Goal: Information Seeking & Learning: Learn about a topic

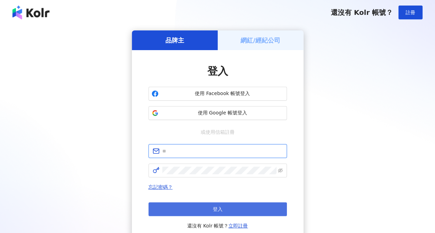
type input "**********"
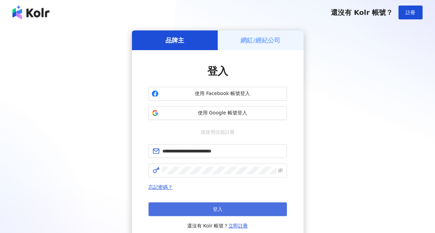
click at [231, 210] on button "登入" at bounding box center [218, 210] width 138 height 14
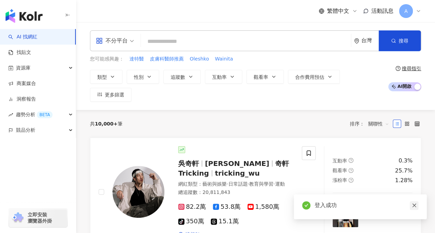
click at [415, 206] on icon "close" at bounding box center [414, 205] width 5 height 5
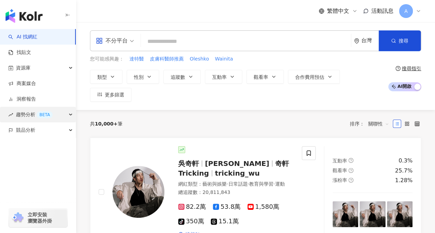
click at [67, 119] on div "趨勢分析 BETA" at bounding box center [38, 115] width 76 height 16
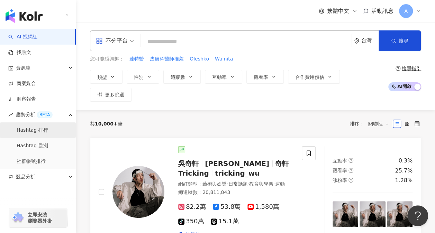
click at [48, 131] on link "Hashtag 排行" at bounding box center [33, 130] width 32 height 7
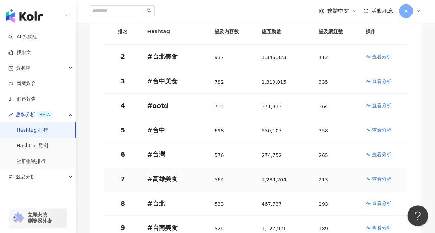
scroll to position [312, 0]
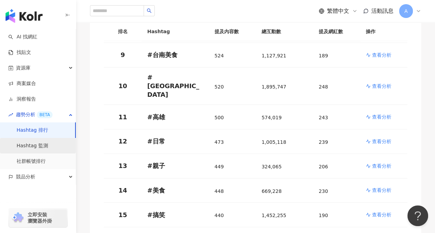
click at [35, 148] on link "Hashtag 監測" at bounding box center [33, 146] width 32 height 7
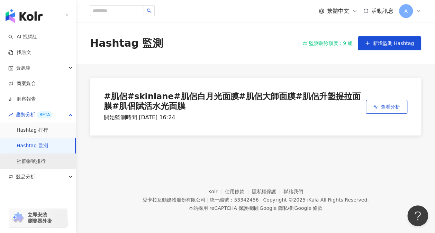
click at [42, 159] on link "社群帳號排行" at bounding box center [31, 161] width 29 height 7
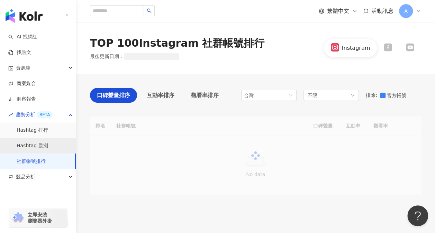
click at [43, 148] on link "Hashtag 監測" at bounding box center [33, 146] width 32 height 7
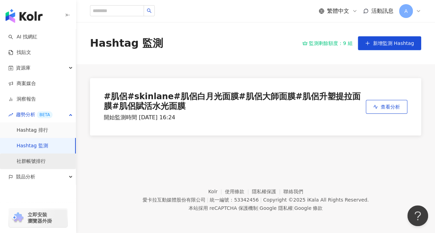
click at [46, 161] on link "社群帳號排行" at bounding box center [31, 161] width 29 height 7
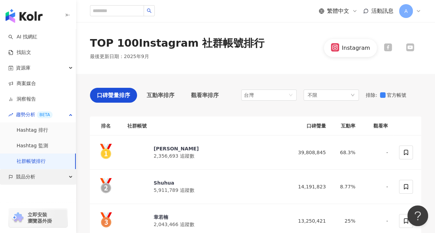
scroll to position [35, 0]
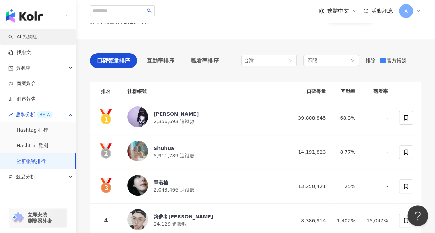
click at [35, 37] on link "AI 找網紅" at bounding box center [22, 37] width 29 height 7
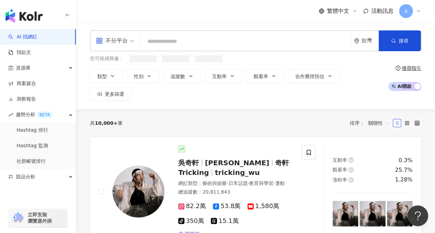
click at [32, 17] on img "button" at bounding box center [24, 16] width 37 height 14
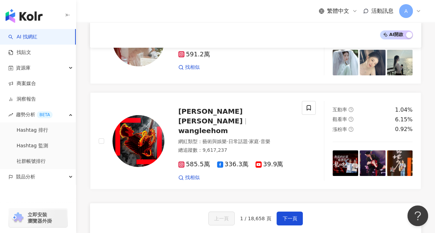
scroll to position [1230, 0]
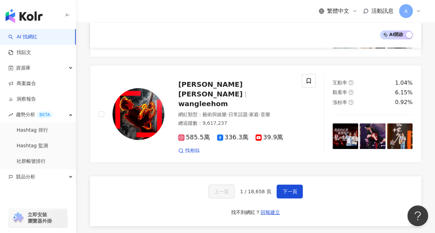
click at [20, 18] on img "button" at bounding box center [24, 16] width 37 height 14
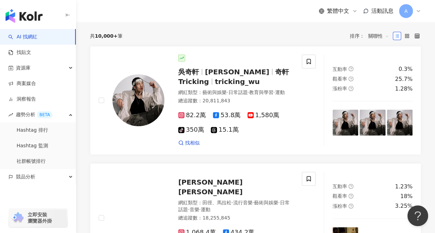
scroll to position [0, 0]
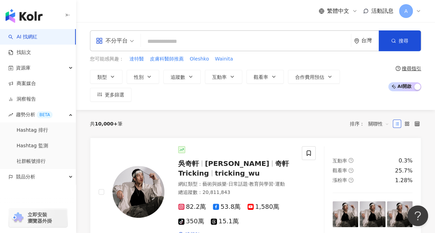
click at [27, 13] on img "button" at bounding box center [24, 16] width 37 height 14
click at [23, 14] on img "button" at bounding box center [24, 16] width 37 height 14
click at [393, 46] on button "搜尋" at bounding box center [400, 40] width 42 height 21
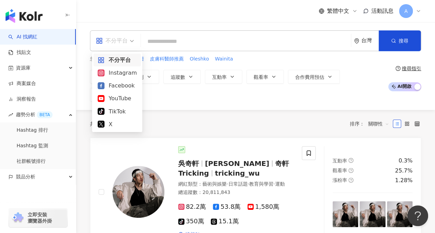
click at [130, 42] on span "不分平台" at bounding box center [115, 40] width 38 height 11
click at [122, 75] on div "Instagram" at bounding box center [117, 73] width 39 height 9
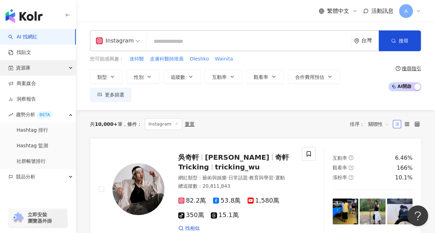
click at [53, 71] on div "資源庫" at bounding box center [38, 68] width 76 height 16
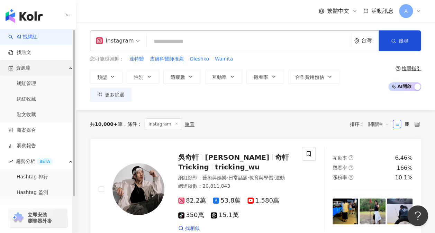
click at [53, 71] on div "資源庫" at bounding box center [38, 68] width 76 height 16
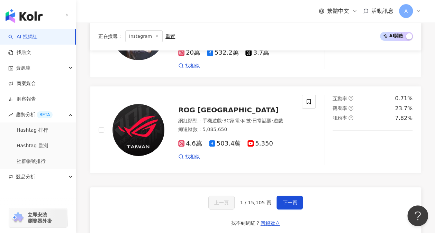
scroll to position [1260, 0]
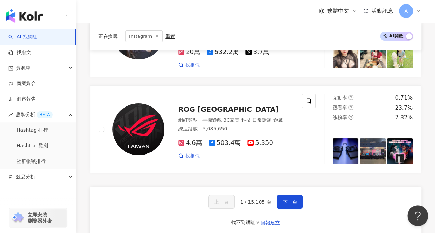
click at [331, 10] on span "繁體中文" at bounding box center [338, 11] width 22 height 8
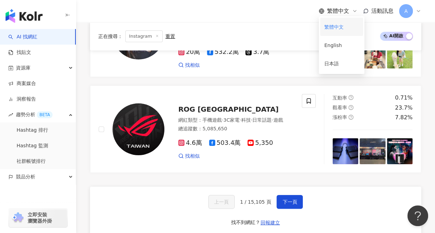
click at [332, 24] on div "繁體中文" at bounding box center [341, 27] width 35 height 12
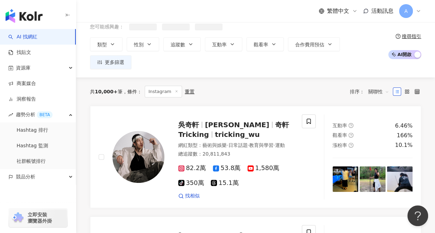
scroll to position [0, 0]
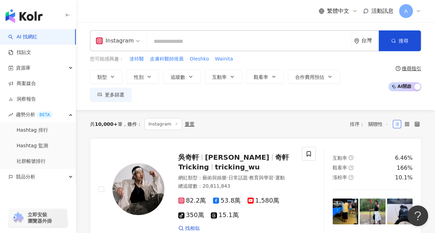
click at [170, 45] on input "search" at bounding box center [249, 41] width 199 height 13
click at [46, 160] on link "社群帳號排行" at bounding box center [31, 161] width 29 height 7
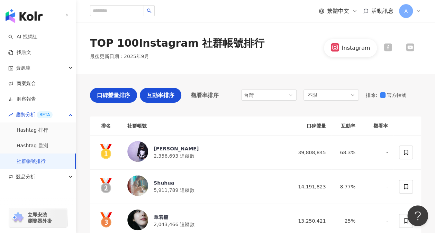
click at [167, 95] on span "互動率排序" at bounding box center [161, 95] width 28 height 9
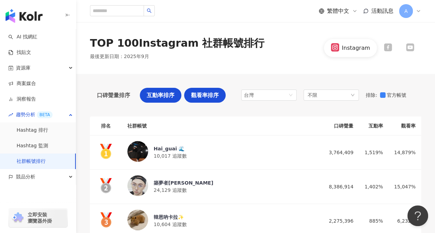
click at [213, 97] on span "觀看率排序" at bounding box center [205, 95] width 28 height 9
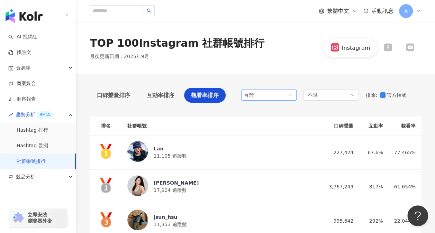
click at [290, 95] on span "台灣" at bounding box center [269, 95] width 50 height 10
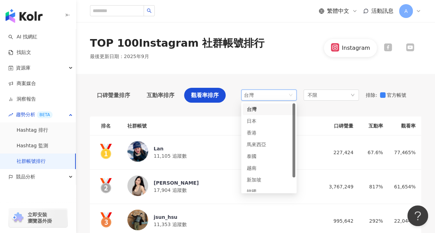
click at [280, 111] on div "台灣" at bounding box center [269, 110] width 44 height 8
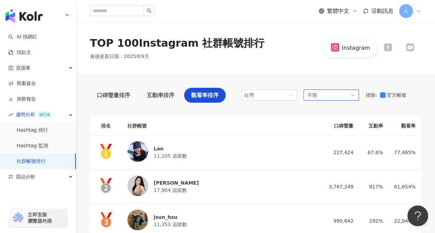
click at [350, 96] on div "不限" at bounding box center [331, 95] width 55 height 11
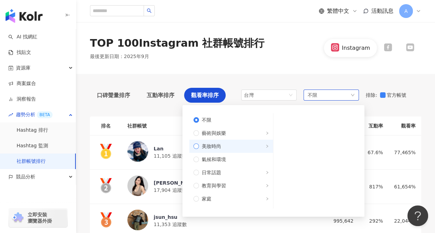
click at [218, 145] on span "美妝時尚" at bounding box center [211, 147] width 19 height 8
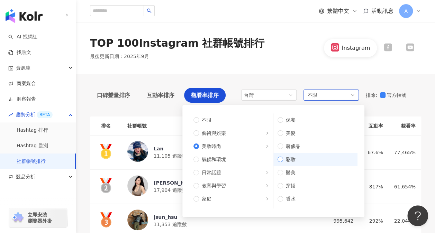
click at [288, 159] on span "彩妝" at bounding box center [318, 160] width 70 height 8
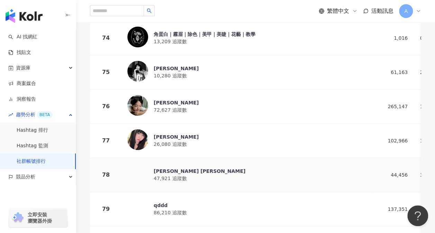
scroll to position [2631, 0]
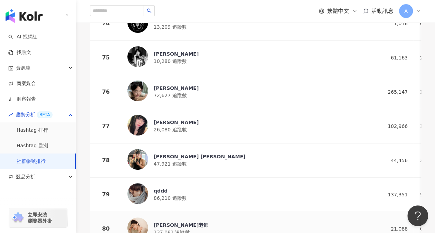
click at [162, 222] on div "妮妮老師" at bounding box center [181, 225] width 55 height 7
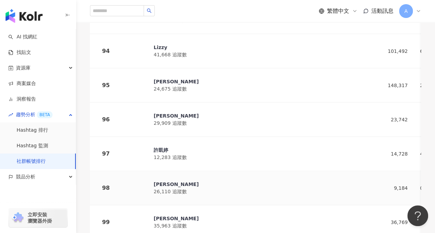
scroll to position [3323, 0]
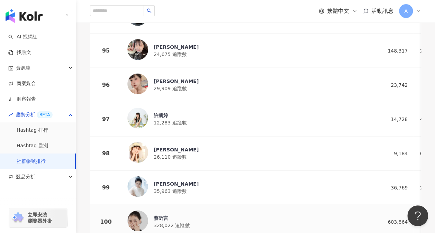
click at [165, 215] on div "蔡昕言" at bounding box center [172, 218] width 36 height 7
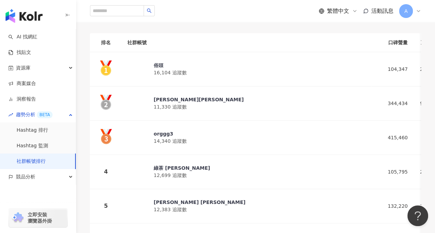
scroll to position [0, 0]
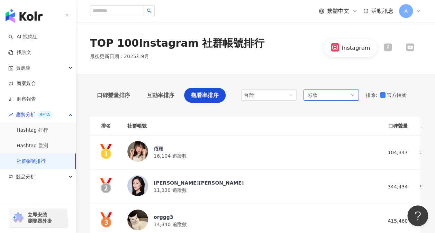
click at [352, 94] on icon "down" at bounding box center [353, 95] width 4 height 4
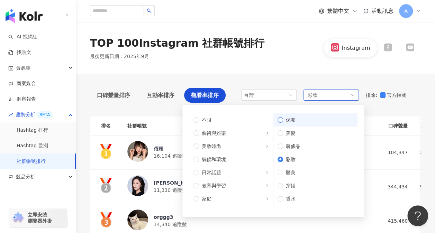
click at [307, 120] on span "保養" at bounding box center [318, 120] width 70 height 8
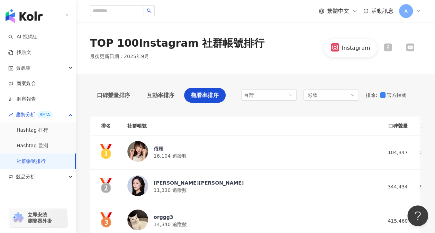
click at [362, 73] on div "TOP 100 Instagram 社群帳號排行 最後更新日期 ： 2025年9月 Instagram" at bounding box center [255, 48] width 359 height 52
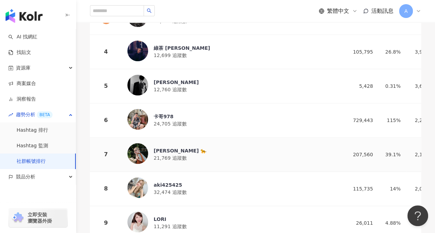
scroll to position [208, 0]
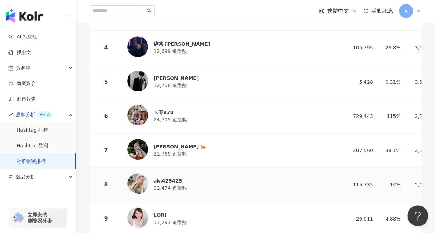
click at [162, 178] on div "aki425425" at bounding box center [170, 181] width 33 height 7
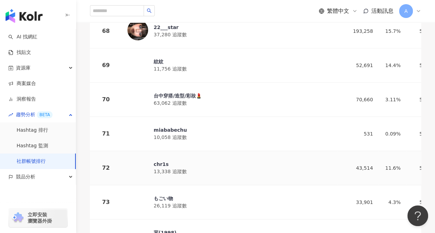
scroll to position [2458, 0]
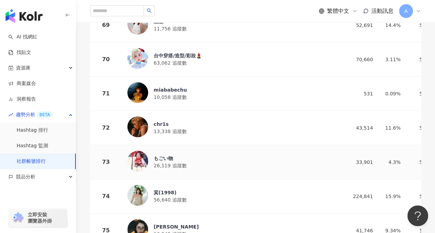
click at [90, 145] on td "73" at bounding box center [106, 162] width 32 height 34
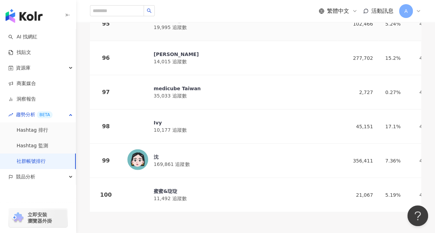
scroll to position [3385, 0]
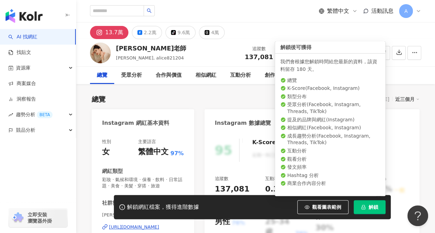
click at [371, 210] on span "解鎖" at bounding box center [374, 208] width 10 height 6
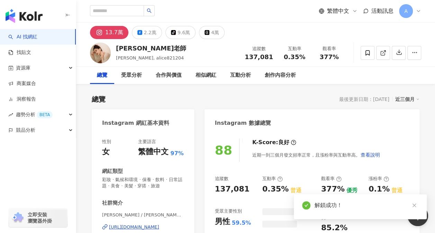
click at [206, 169] on div "88 K-Score : 良好 近期一到三個月發文頻率正常，且漲粉率與互動率高。 查看說明 追蹤數 137,081 互動率 0.35% 普通 觀看率 377%…" at bounding box center [312, 213] width 215 height 162
